Goal: Information Seeking & Learning: Find specific fact

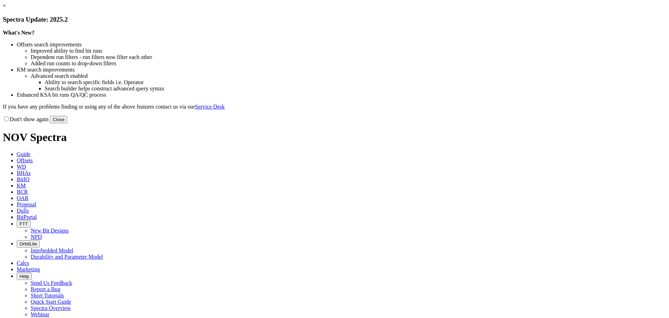
click at [6, 9] on link "×" at bounding box center [4, 6] width 3 height 6
